Goal: Information Seeking & Learning: Learn about a topic

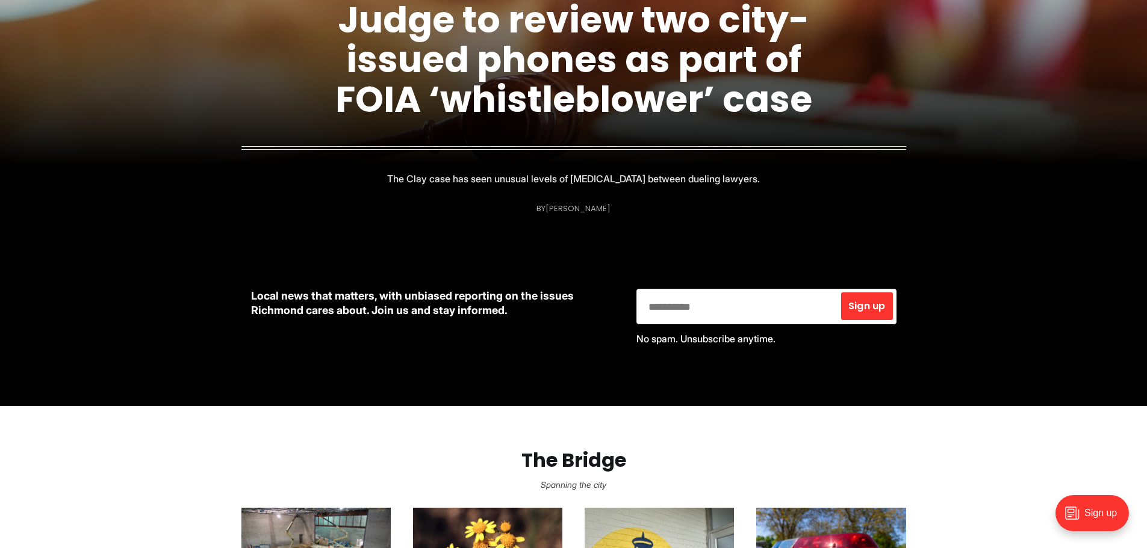
scroll to position [181, 0]
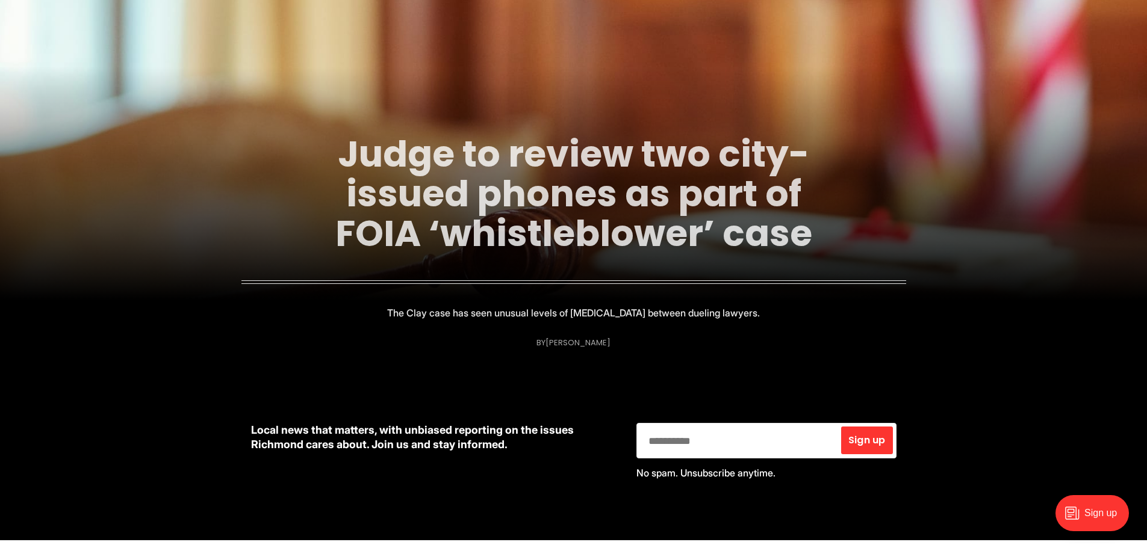
click at [616, 221] on link "Judge to review two city-issued phones as part of FOIA ‘whistleblower’ case" at bounding box center [573, 194] width 477 height 130
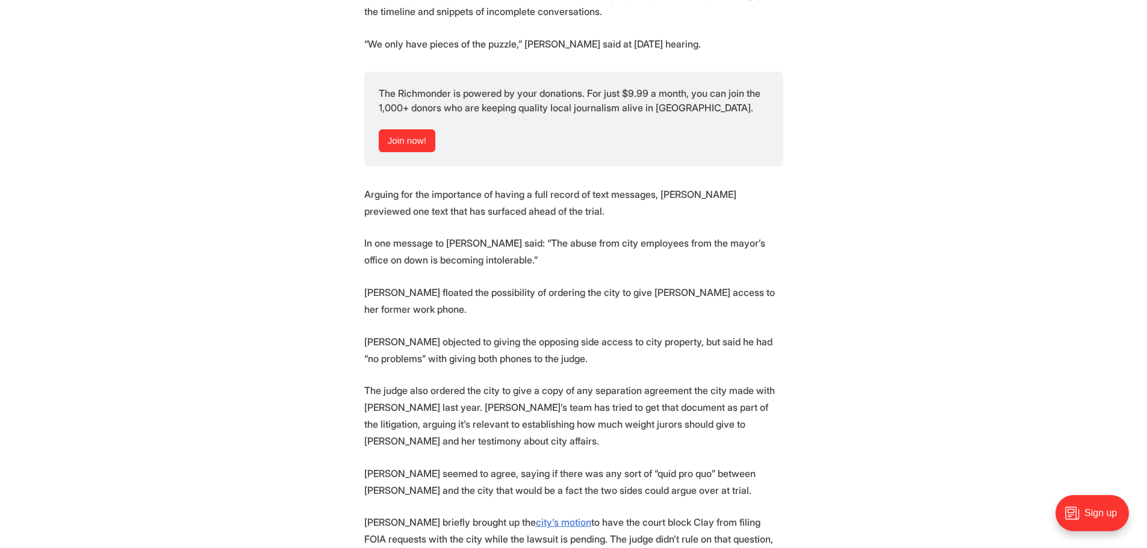
scroll to position [2046, 0]
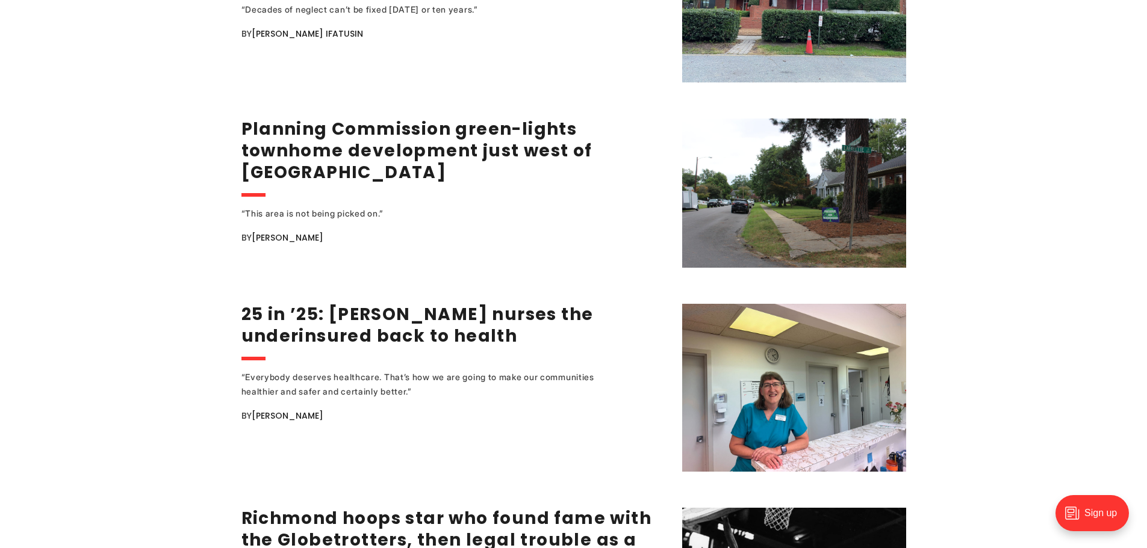
scroll to position [2046, 0]
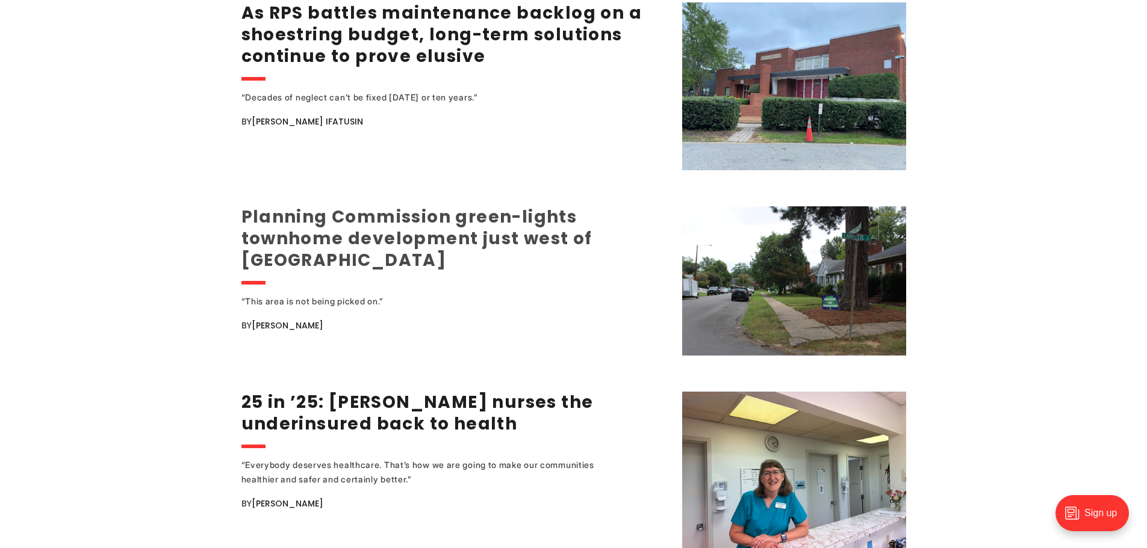
click at [419, 219] on link "Planning Commission green-lights townhome development just west of [GEOGRAPHIC_…" at bounding box center [416, 238] width 351 height 67
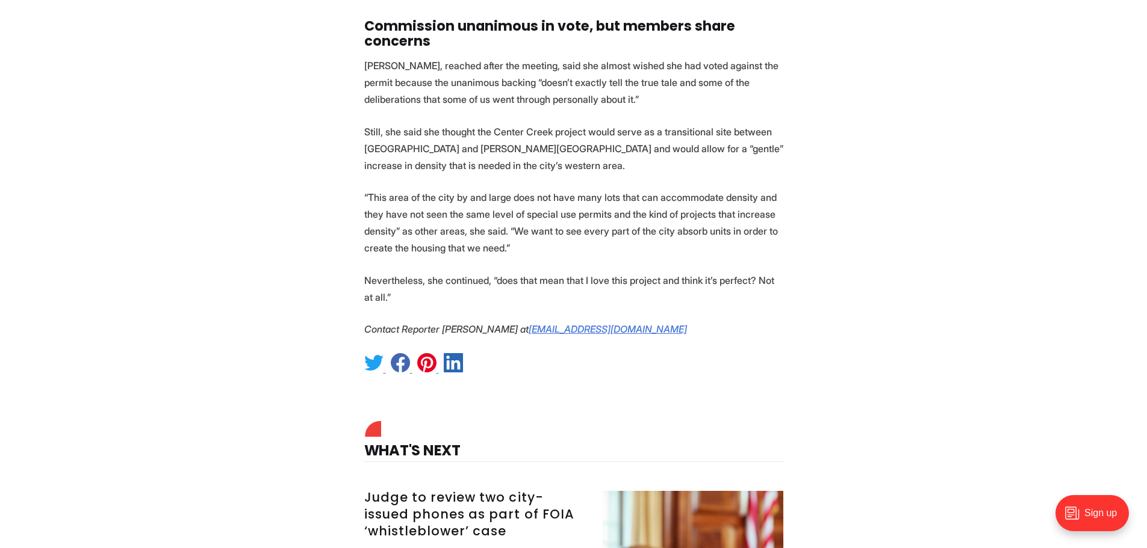
scroll to position [4454, 0]
